Goal: Find specific page/section: Find specific page/section

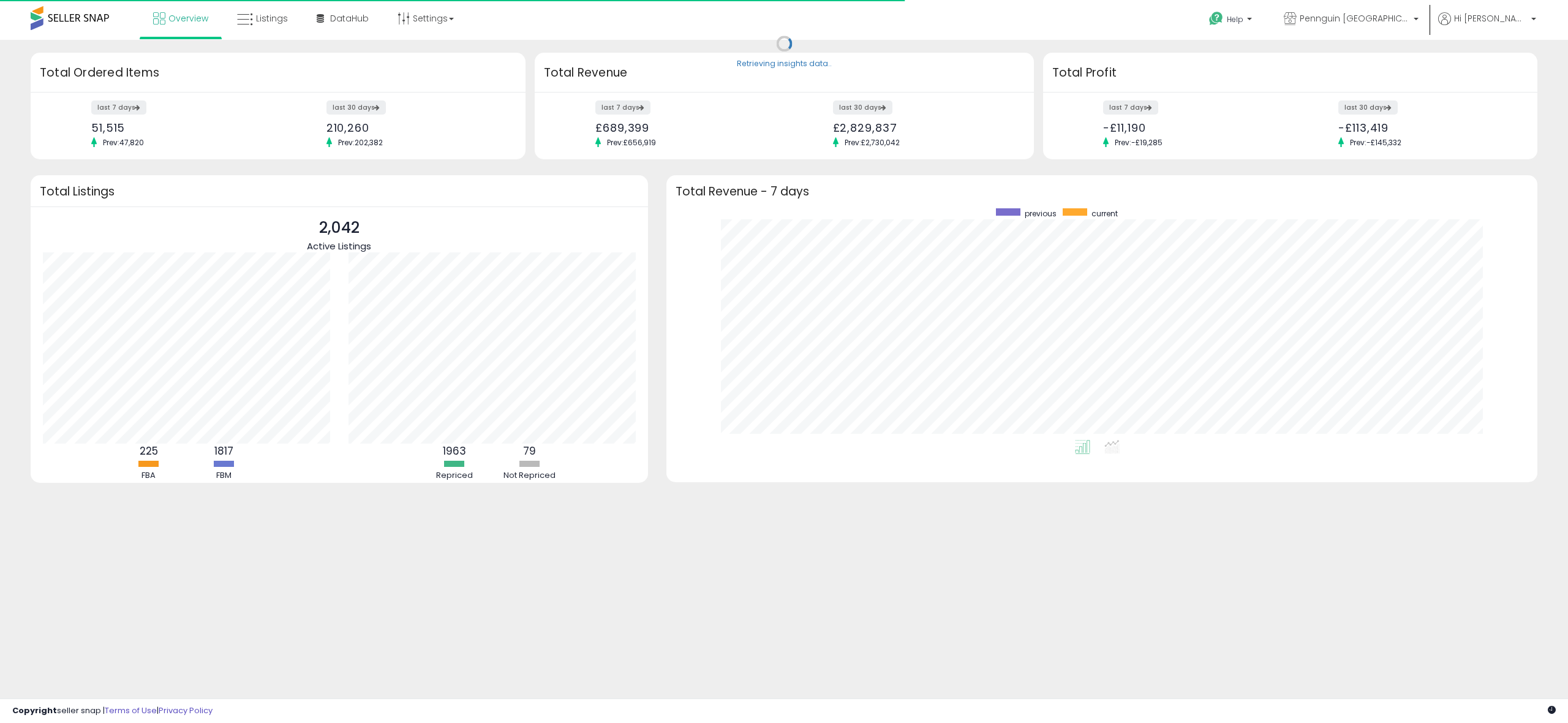
scroll to position [231, 847]
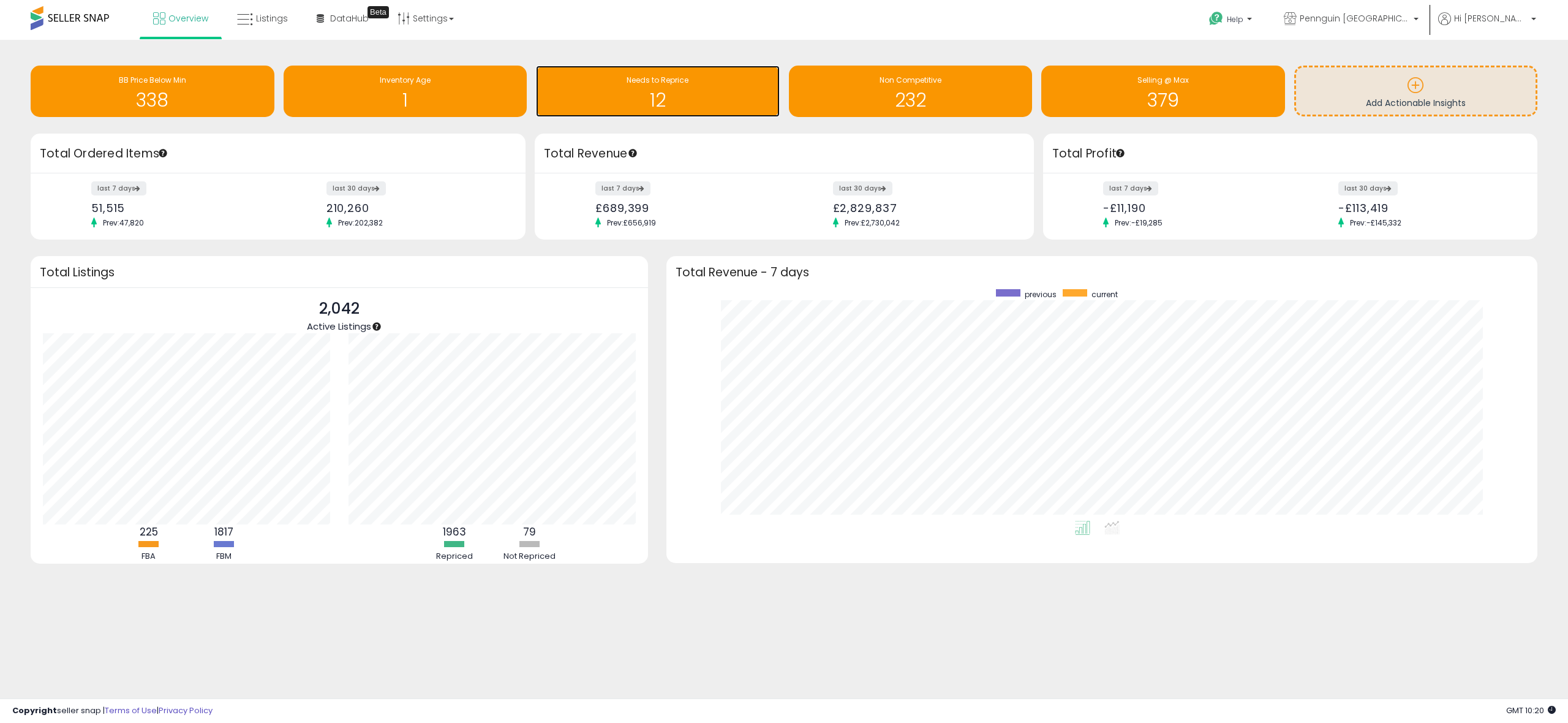
click at [748, 95] on h1 "12" at bounding box center [657, 100] width 231 height 20
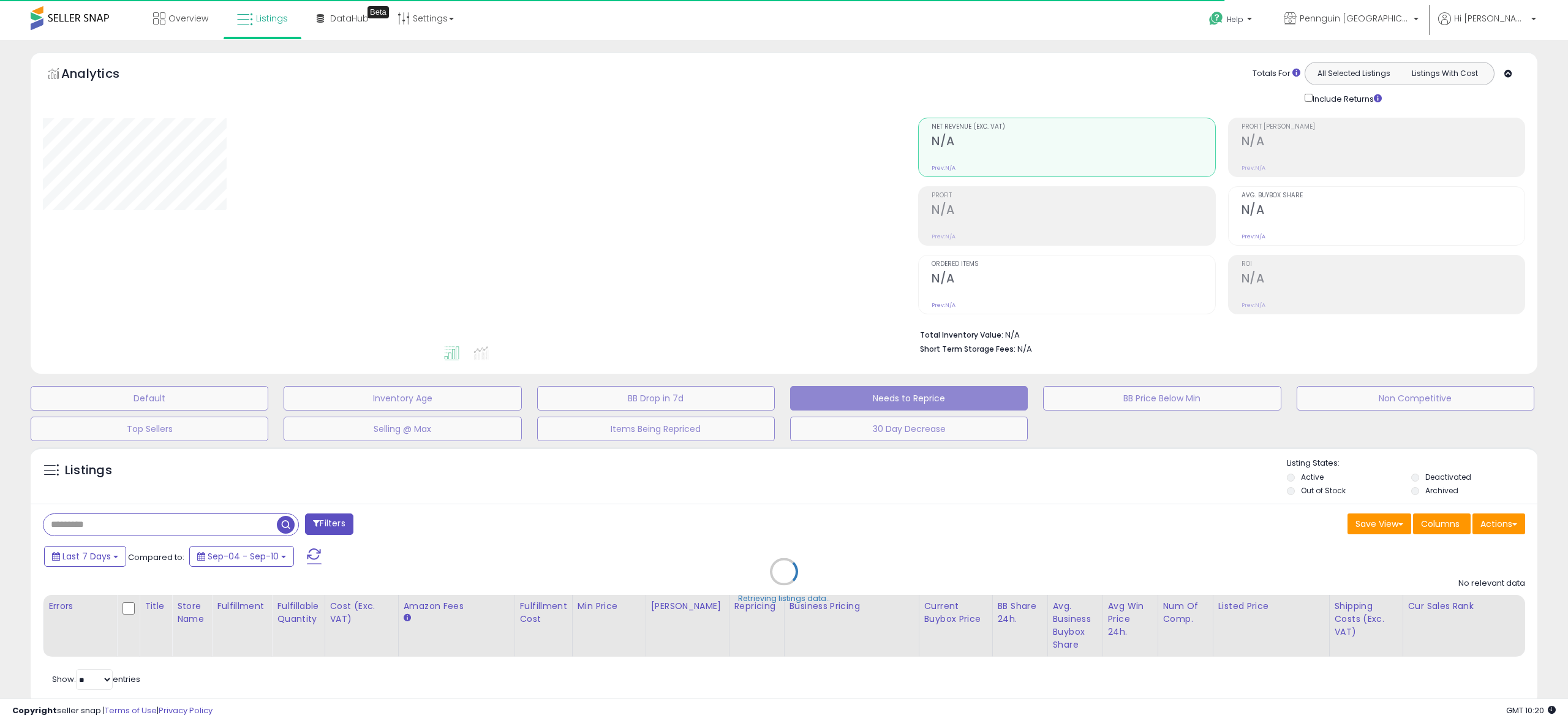
select select "**"
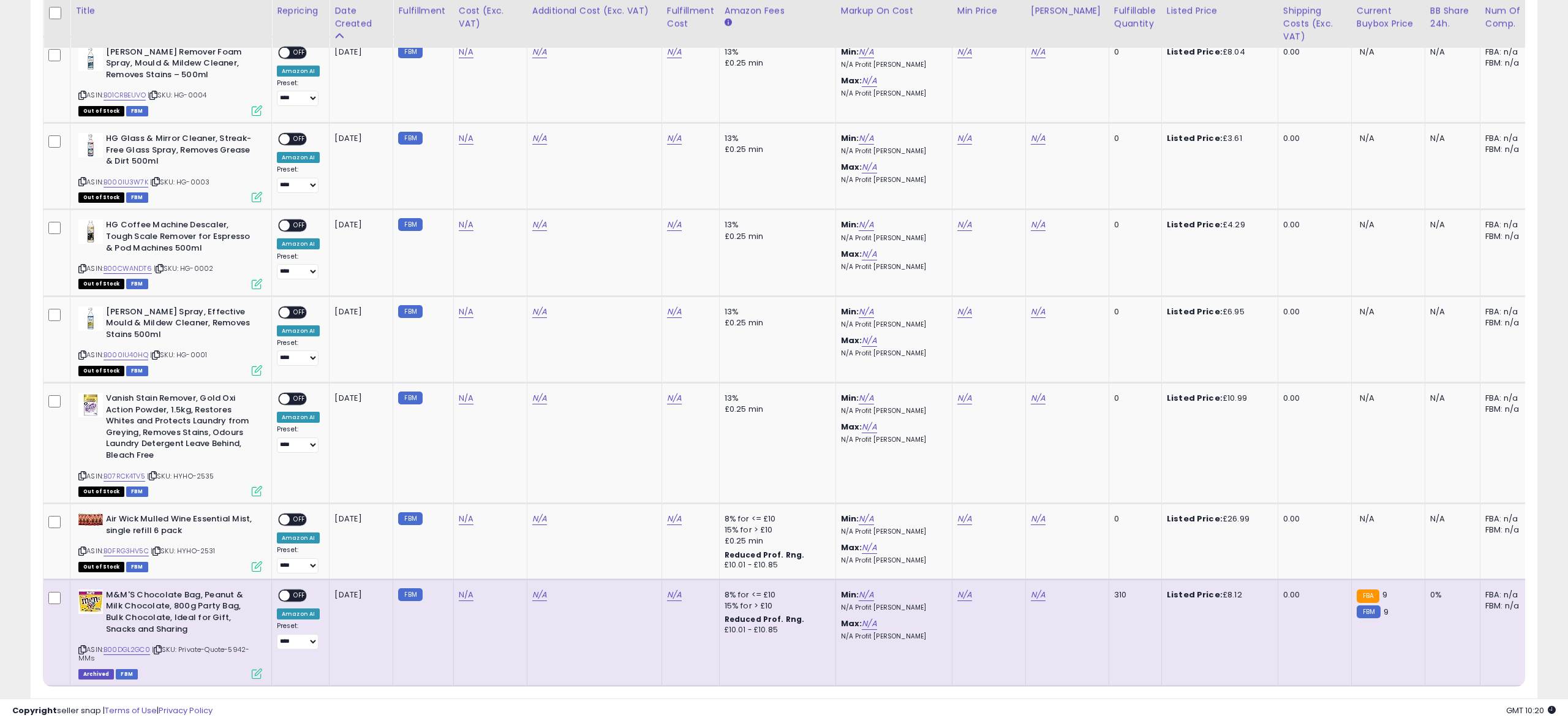
scroll to position [1098, 0]
